Goal: Task Accomplishment & Management: Manage account settings

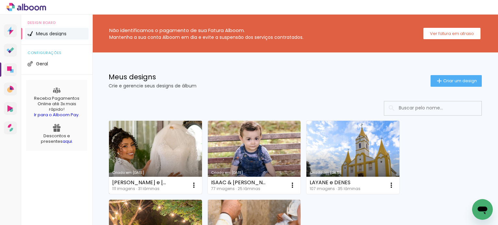
click at [145, 149] on link "Criado em [DATE]" at bounding box center [155, 157] width 93 height 73
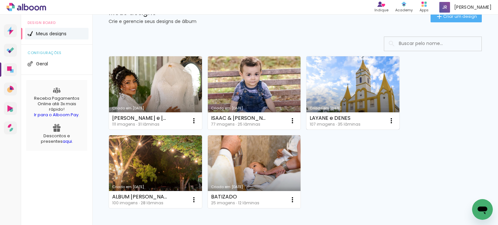
scroll to position [65, 0]
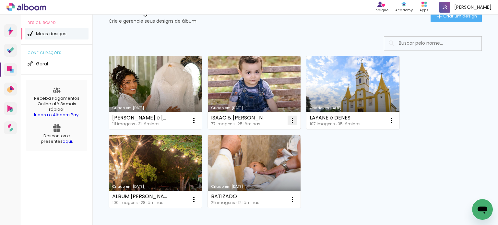
click at [293, 120] on iron-icon at bounding box center [292, 121] width 8 height 8
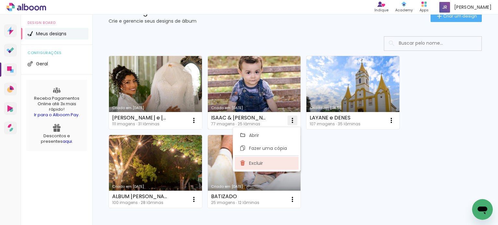
click at [265, 161] on paper-item "Excluir" at bounding box center [267, 163] width 64 height 13
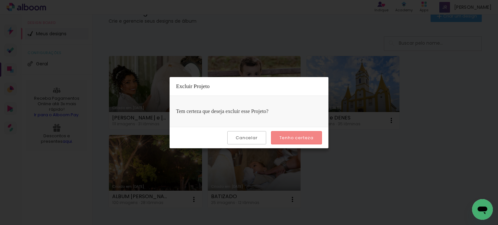
drag, startPoint x: 292, startPoint y: 138, endPoint x: 298, endPoint y: 100, distance: 38.5
click at [0, 0] on slot "Excluir Projeto Tem certeza que deseja excluir esse Projeto? Cancelar Tenho cer…" at bounding box center [0, 0] width 0 height 0
click at [257, 133] on paper-button "Cancelar" at bounding box center [246, 137] width 39 height 13
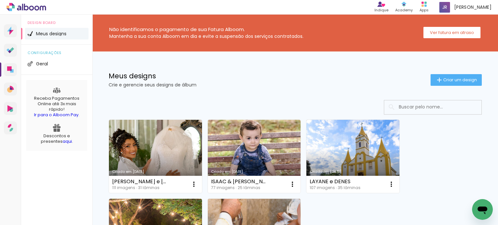
scroll to position [0, 0]
